Goal: Transaction & Acquisition: Obtain resource

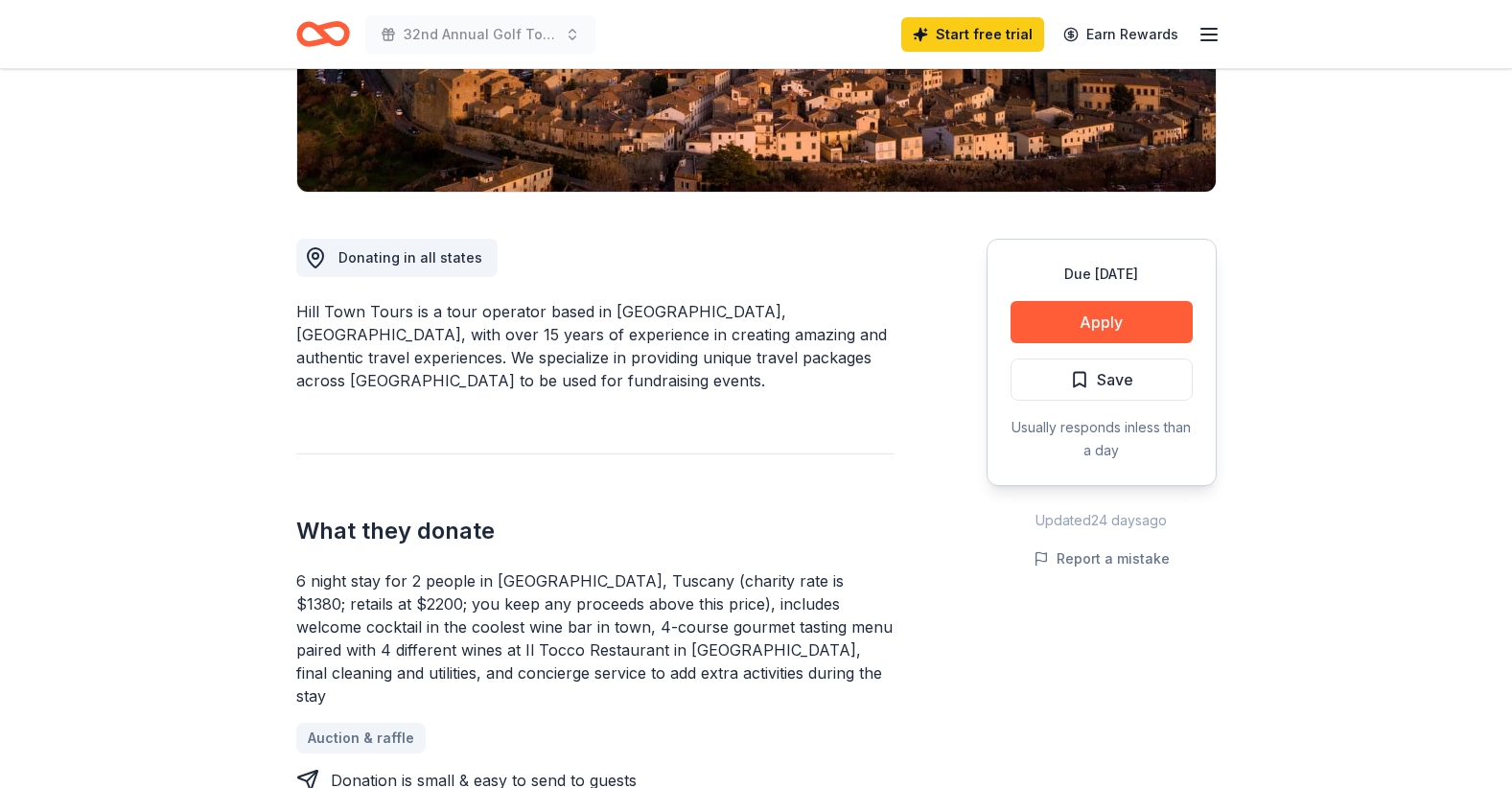
scroll to position [767, 0]
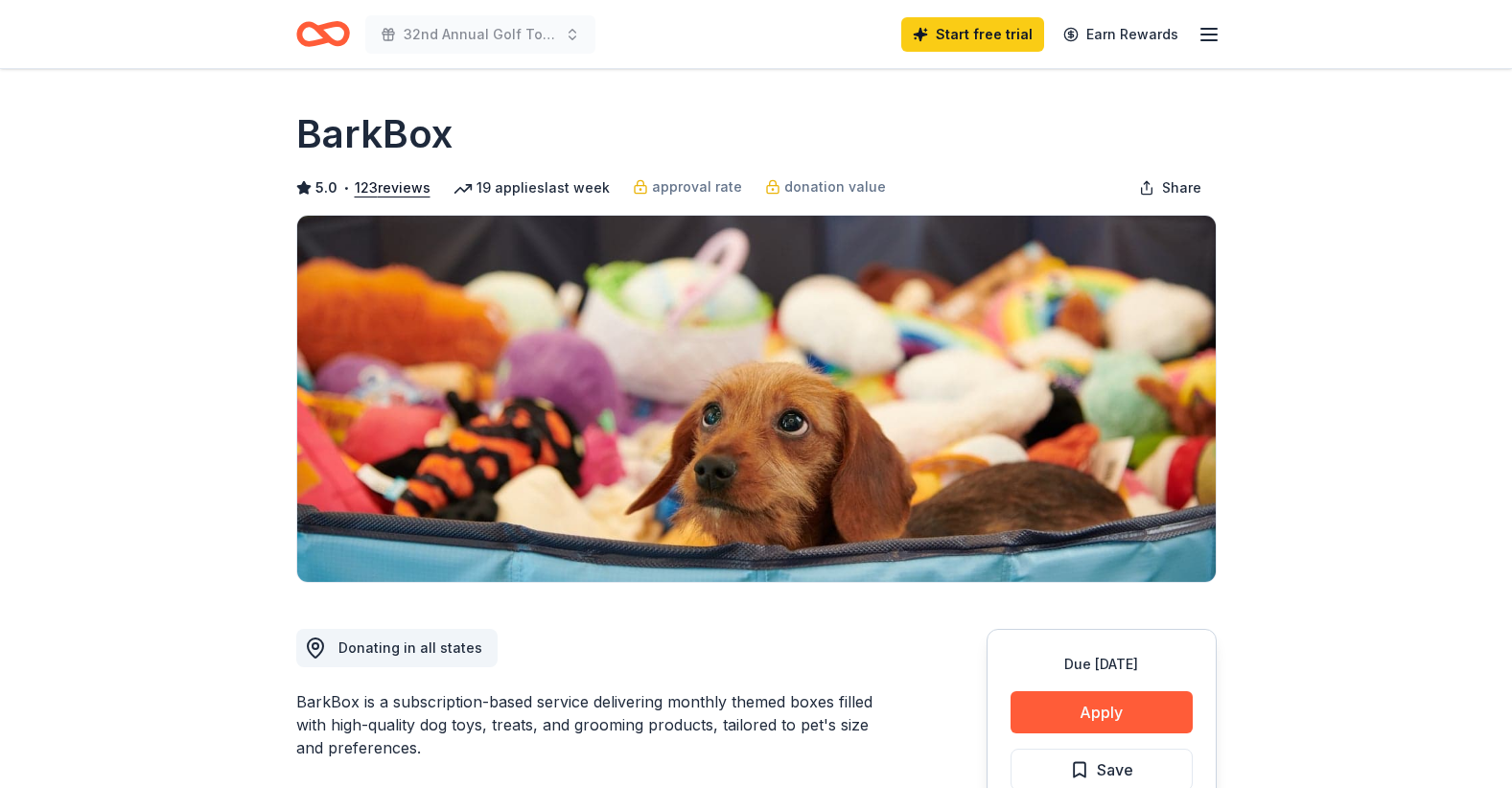
scroll to position [384, 0]
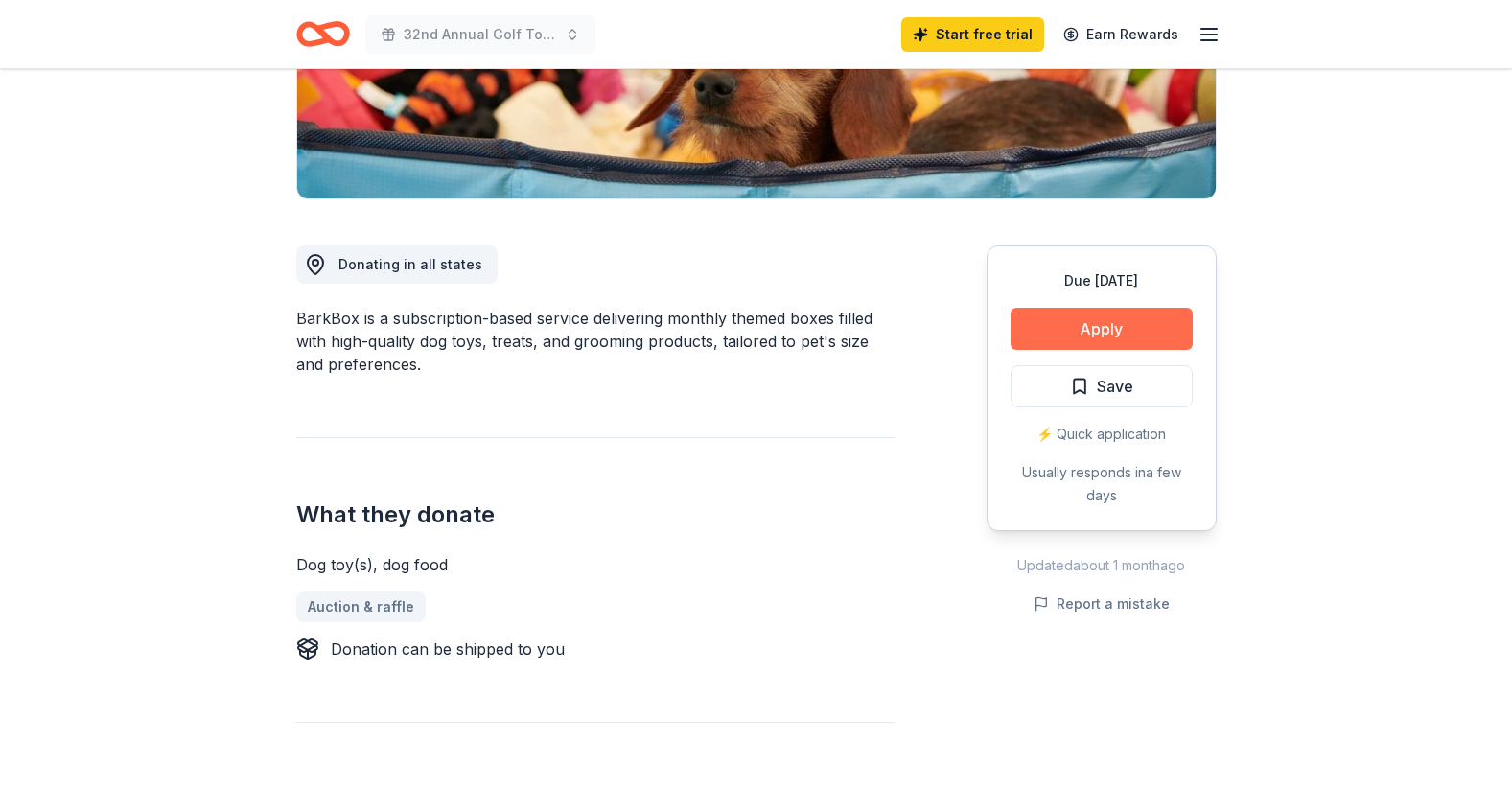
click at [1095, 322] on button "Apply" at bounding box center [1102, 328] width 182 height 43
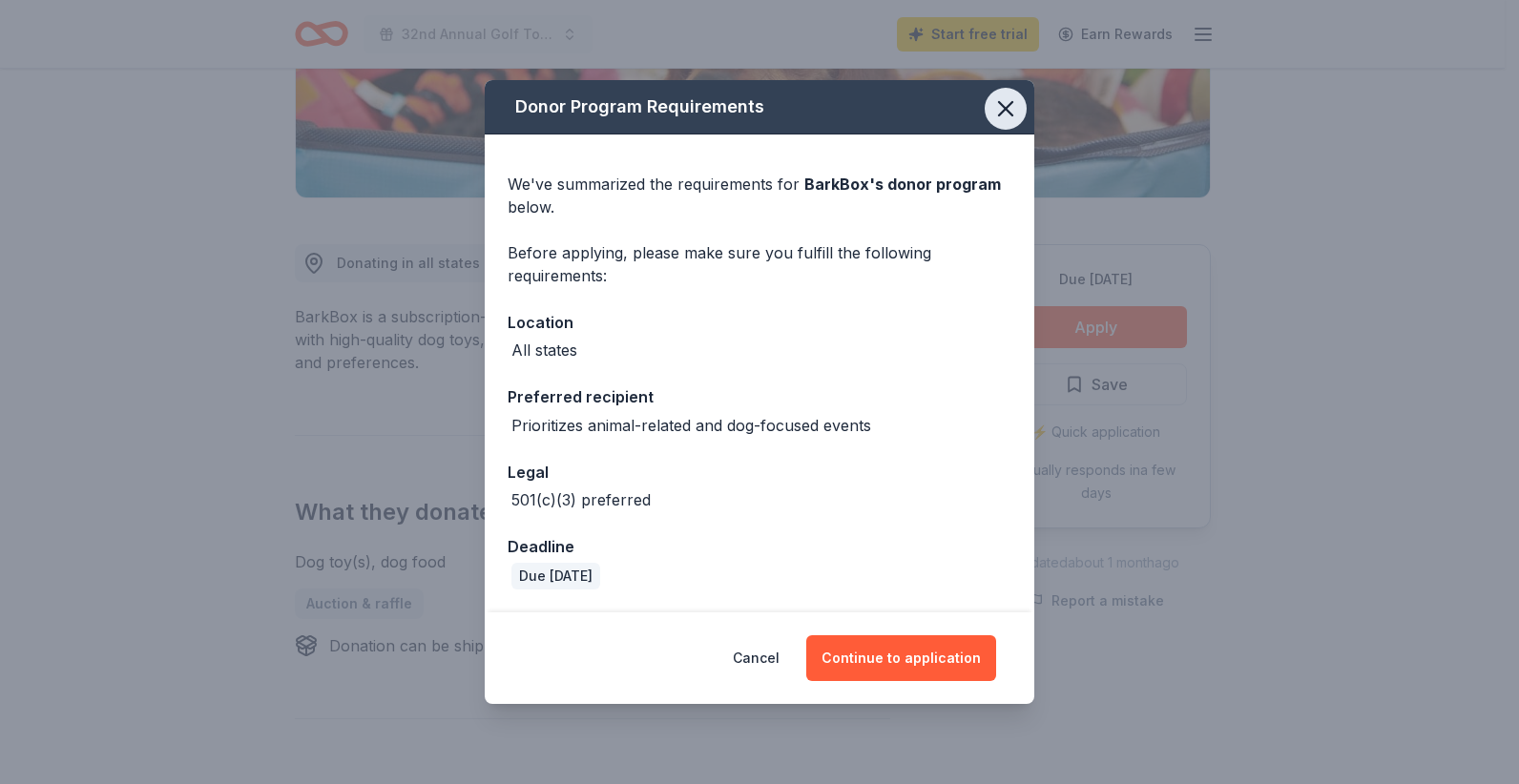
click at [1005, 104] on icon "button" at bounding box center [1005, 108] width 27 height 27
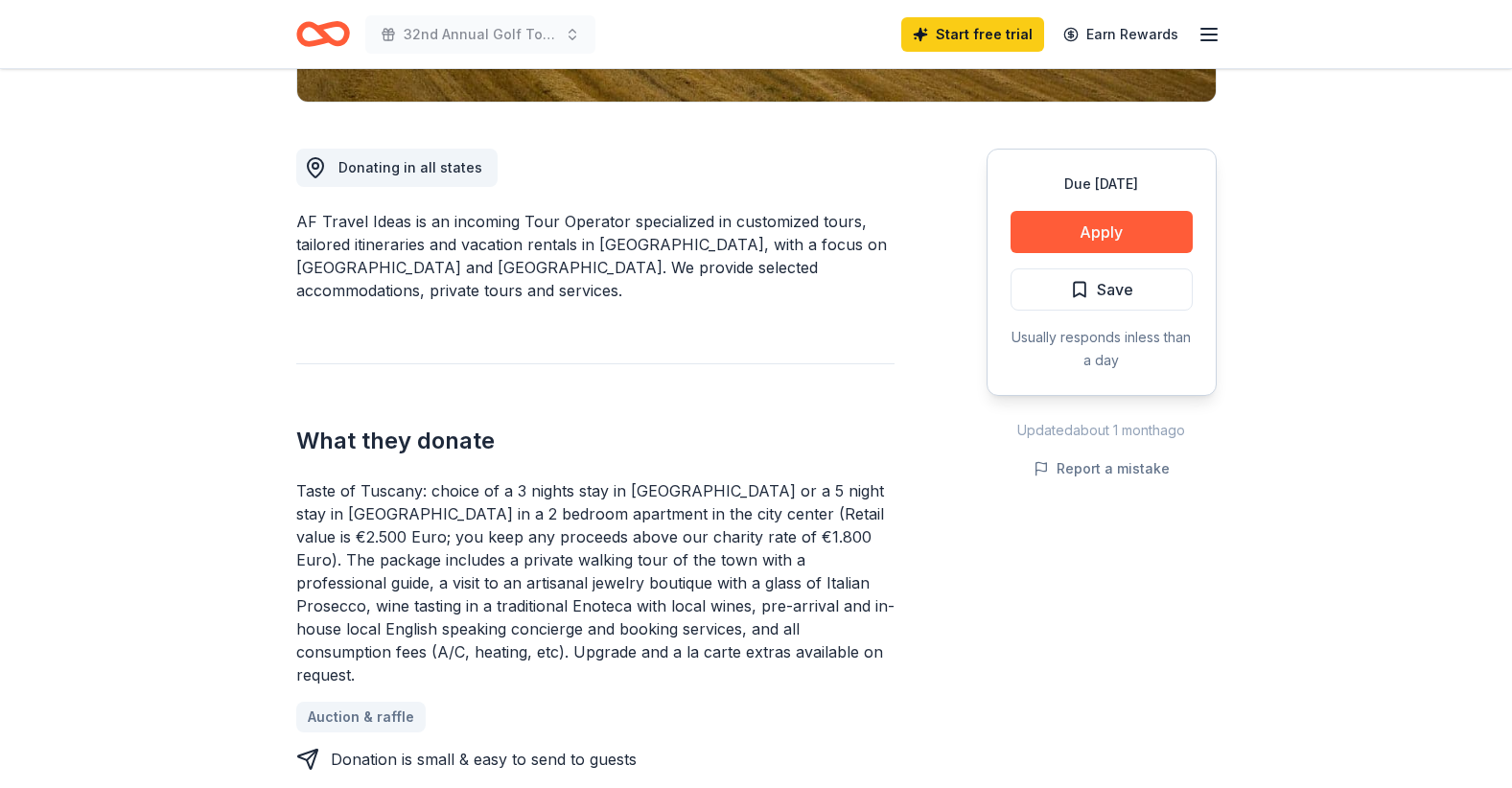
scroll to position [480, 0]
